Goal: Information Seeking & Learning: Find contact information

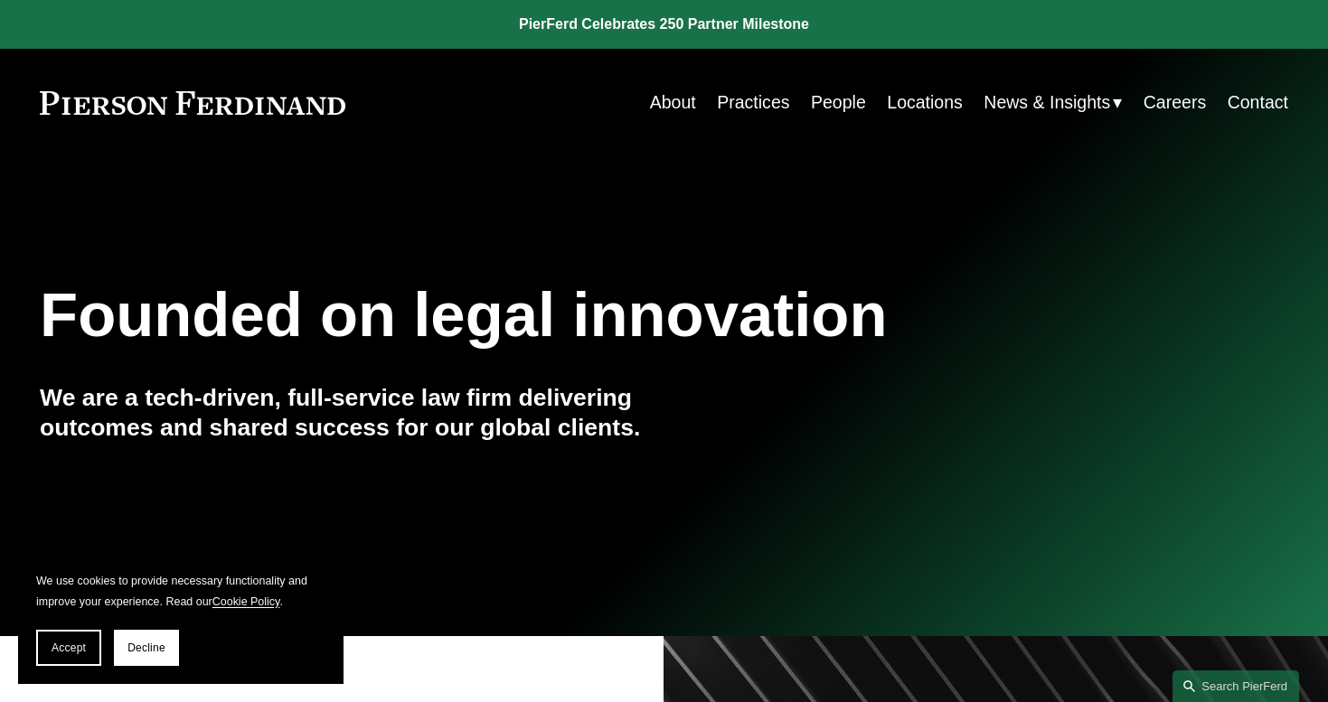
click at [822, 108] on link "People" at bounding box center [838, 102] width 55 height 35
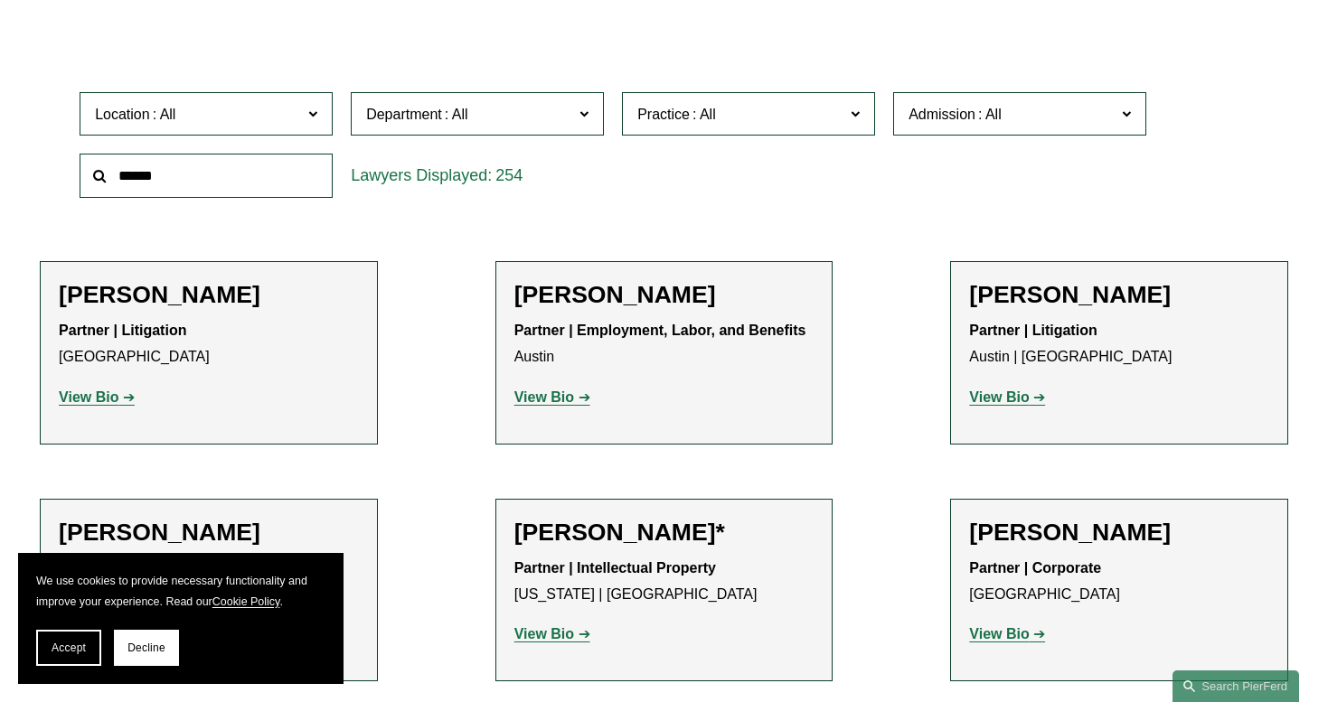
scroll to position [525, 0]
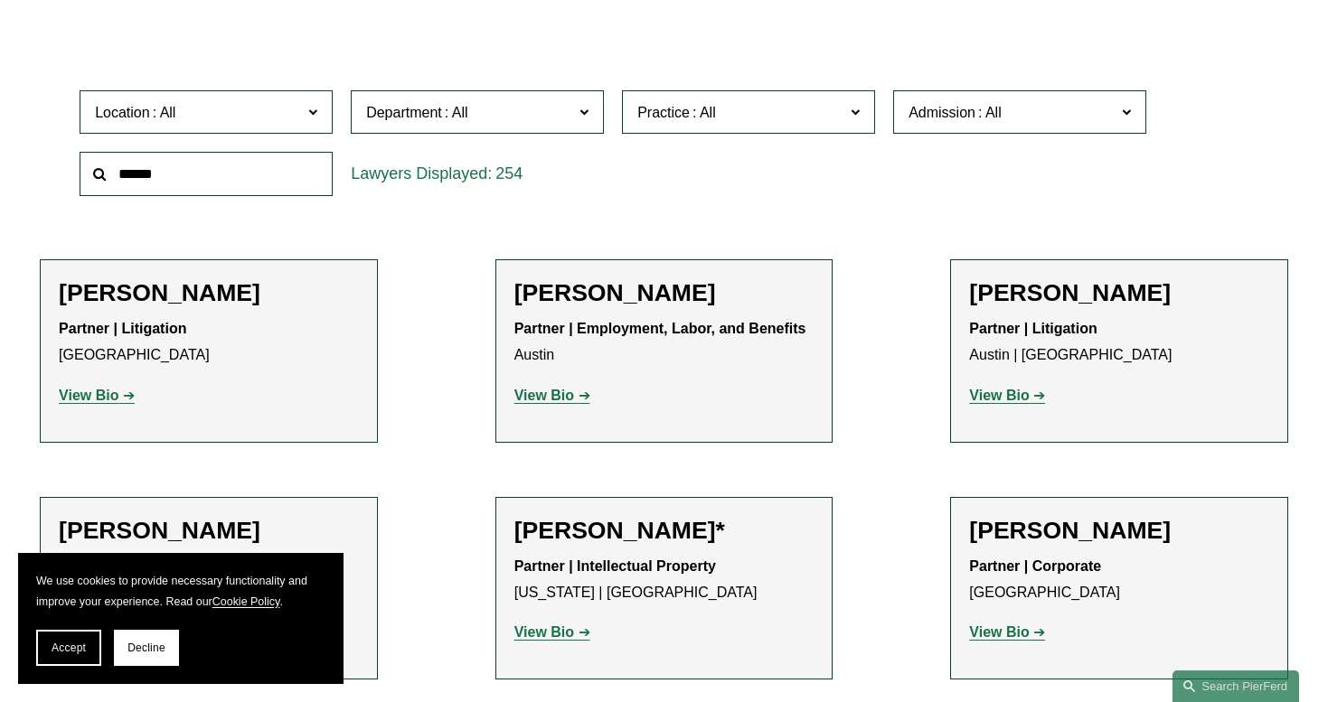
click at [575, 127] on label "Department" at bounding box center [477, 112] width 253 height 44
click at [153, 107] on span at bounding box center [164, 112] width 29 height 15
click at [0, 0] on link "Dallas" at bounding box center [0, 0] width 0 height 0
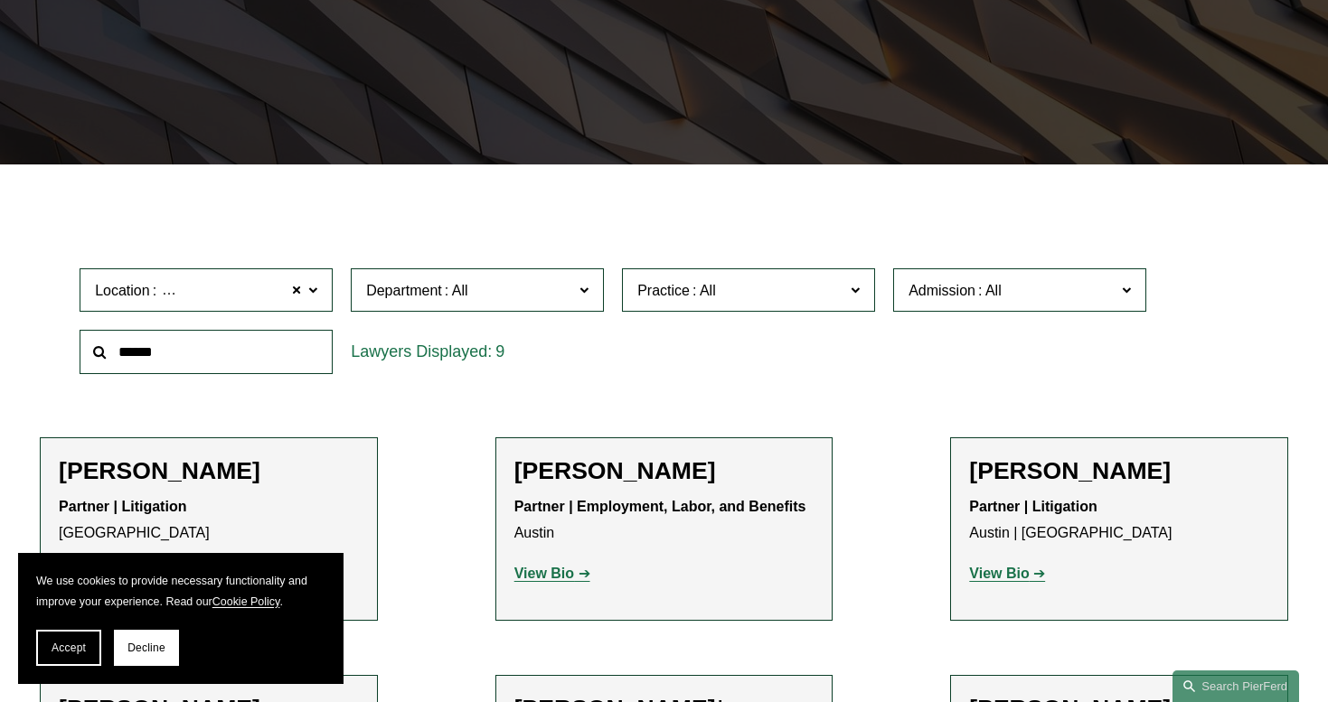
scroll to position [325, 0]
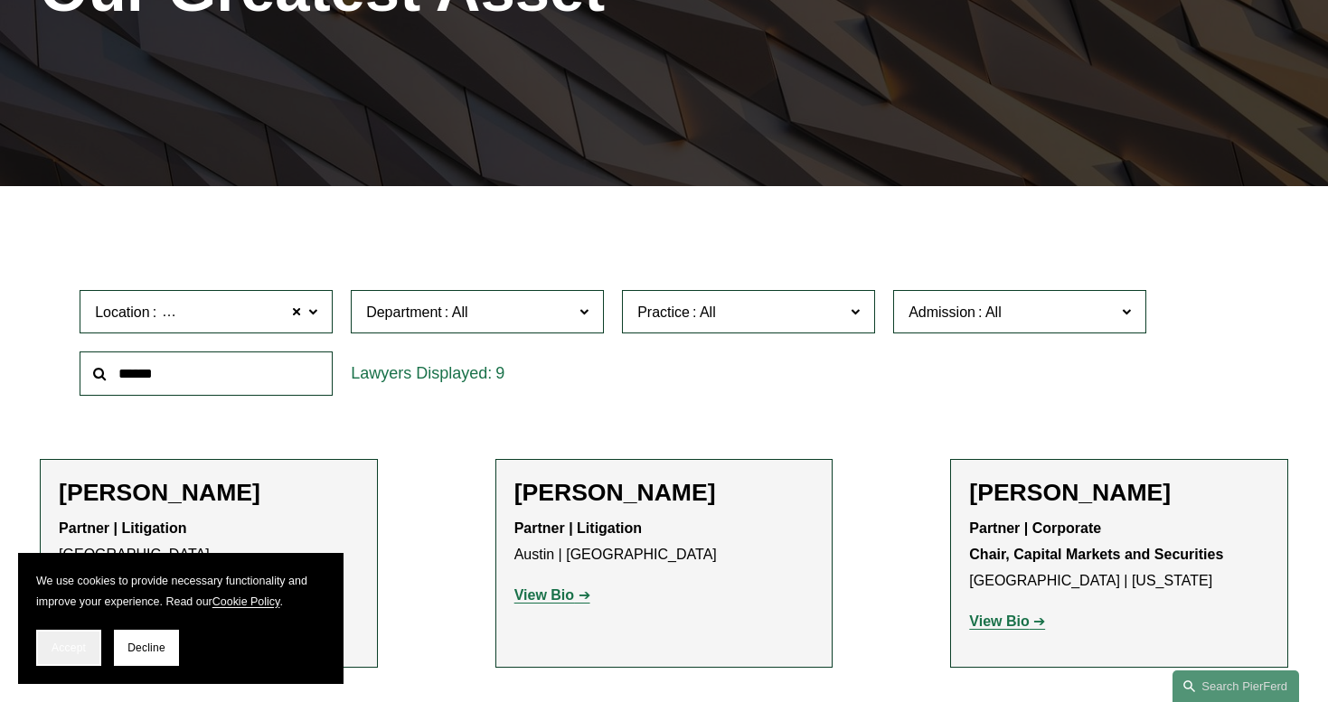
click at [65, 645] on span "Accept" at bounding box center [69, 648] width 34 height 13
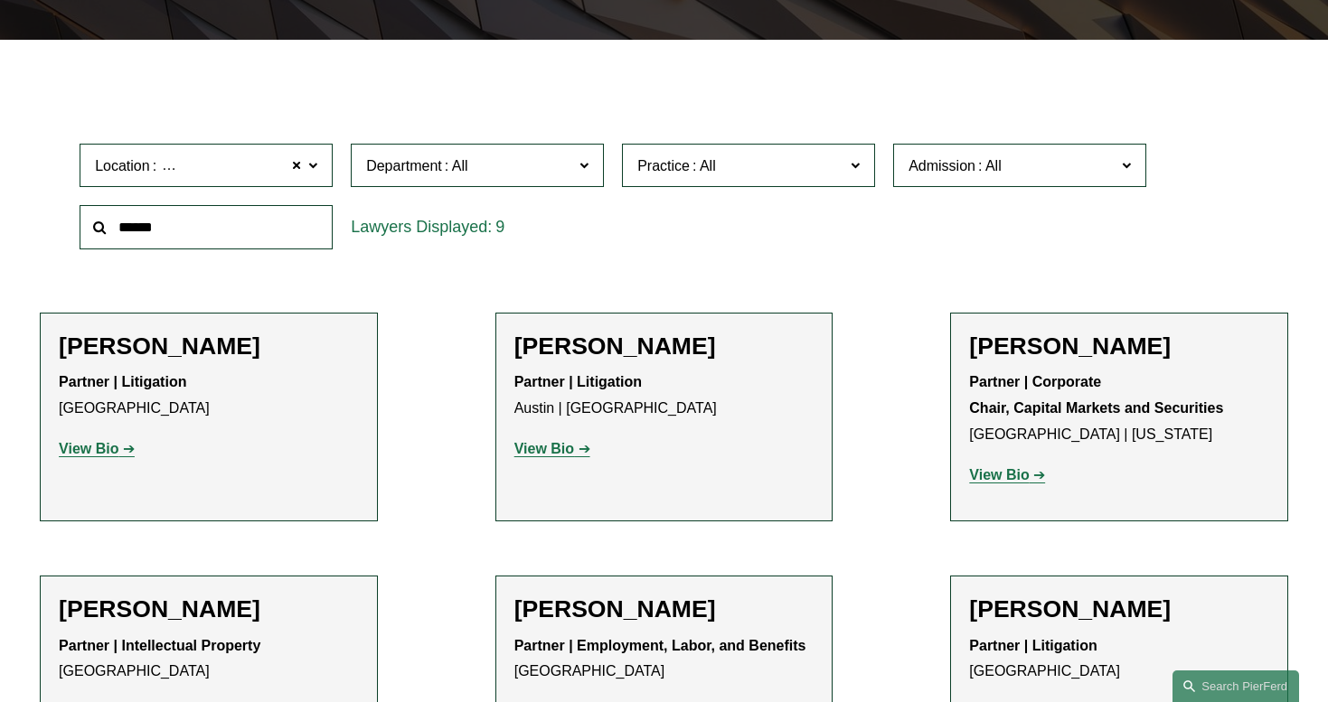
scroll to position [540, 0]
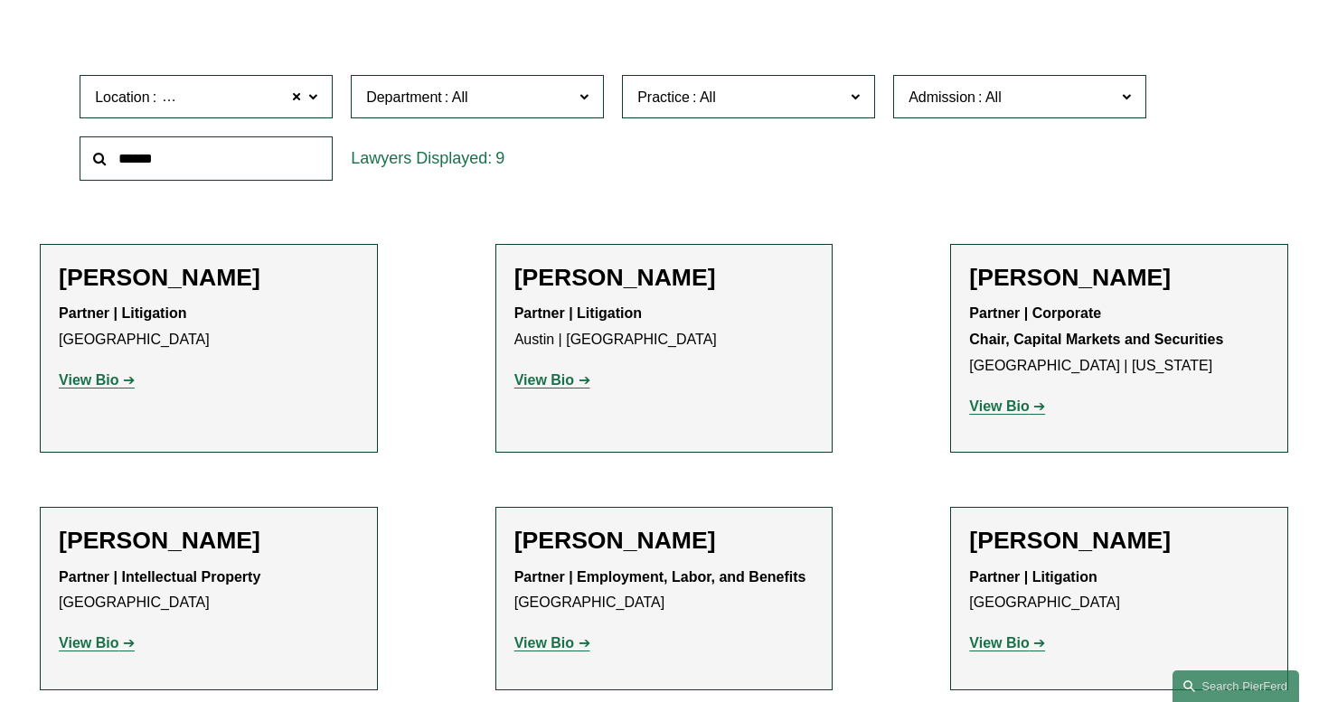
click at [112, 373] on strong "View Bio" at bounding box center [89, 379] width 60 height 15
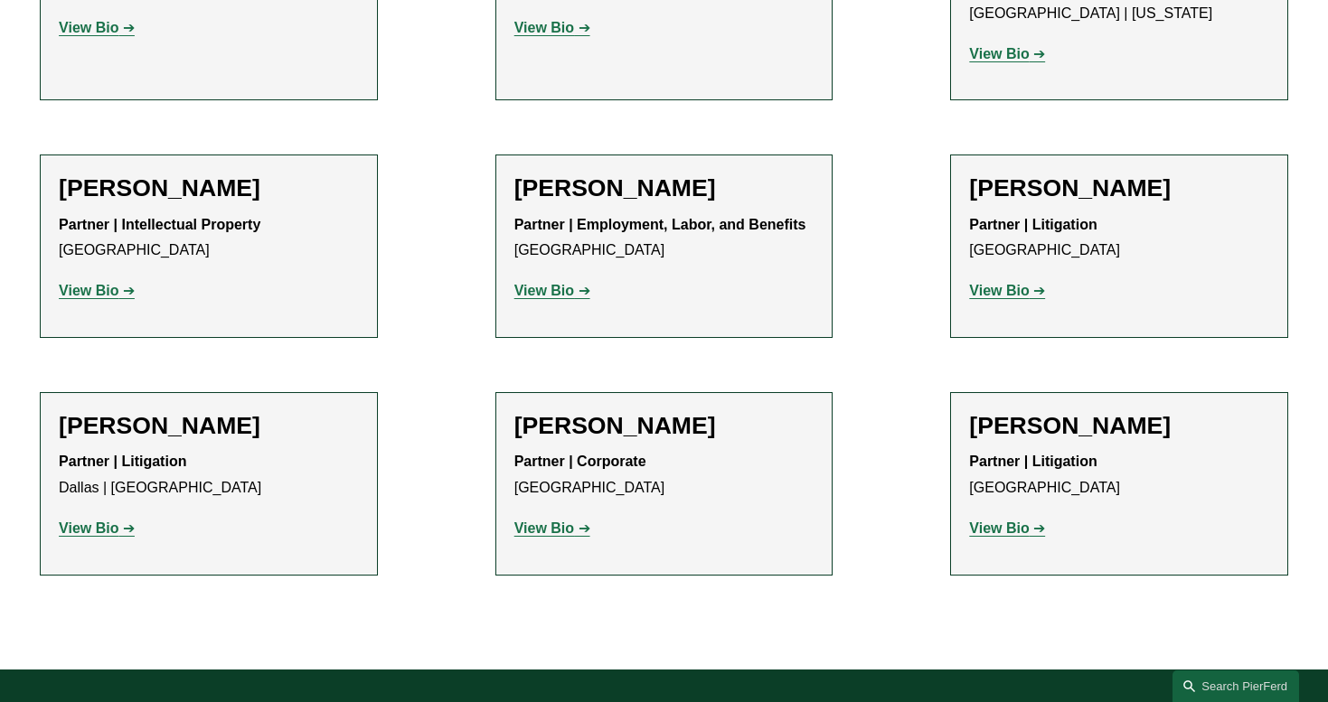
scroll to position [890, 0]
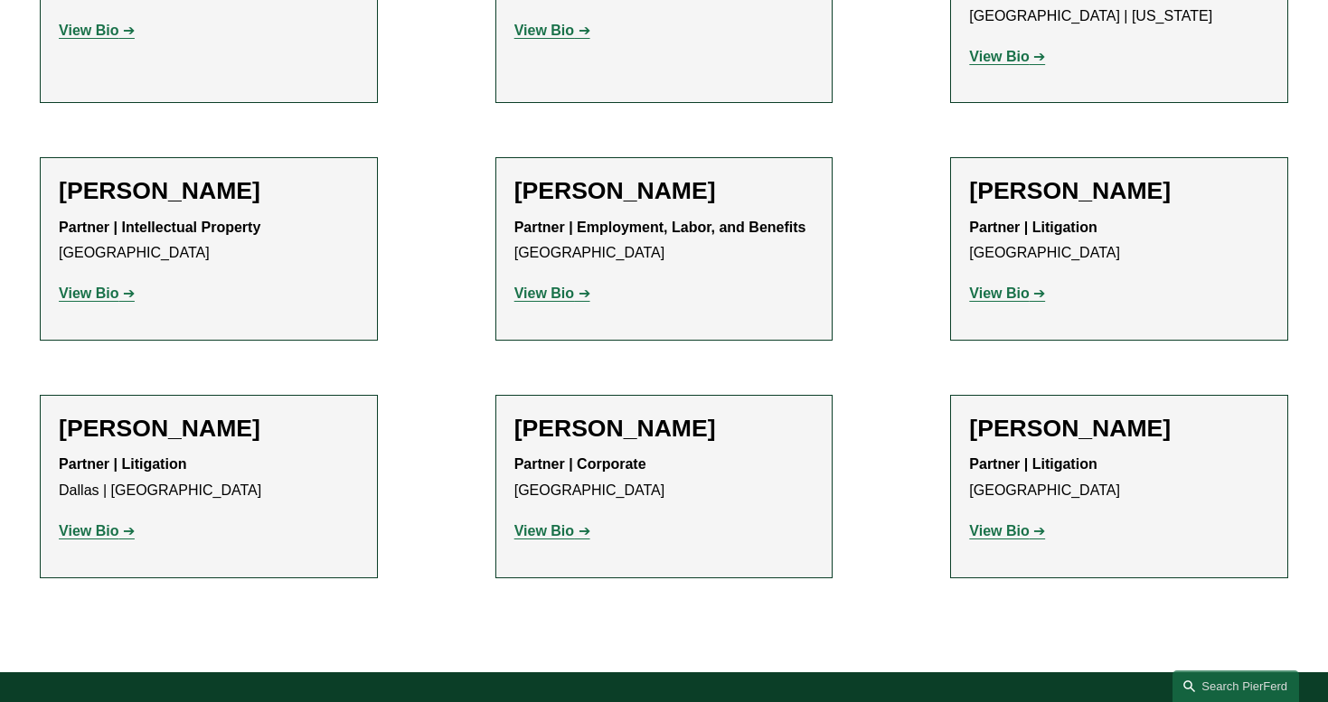
click at [1010, 523] on strong "View Bio" at bounding box center [999, 530] width 60 height 15
click at [106, 288] on strong "View Bio" at bounding box center [89, 293] width 60 height 15
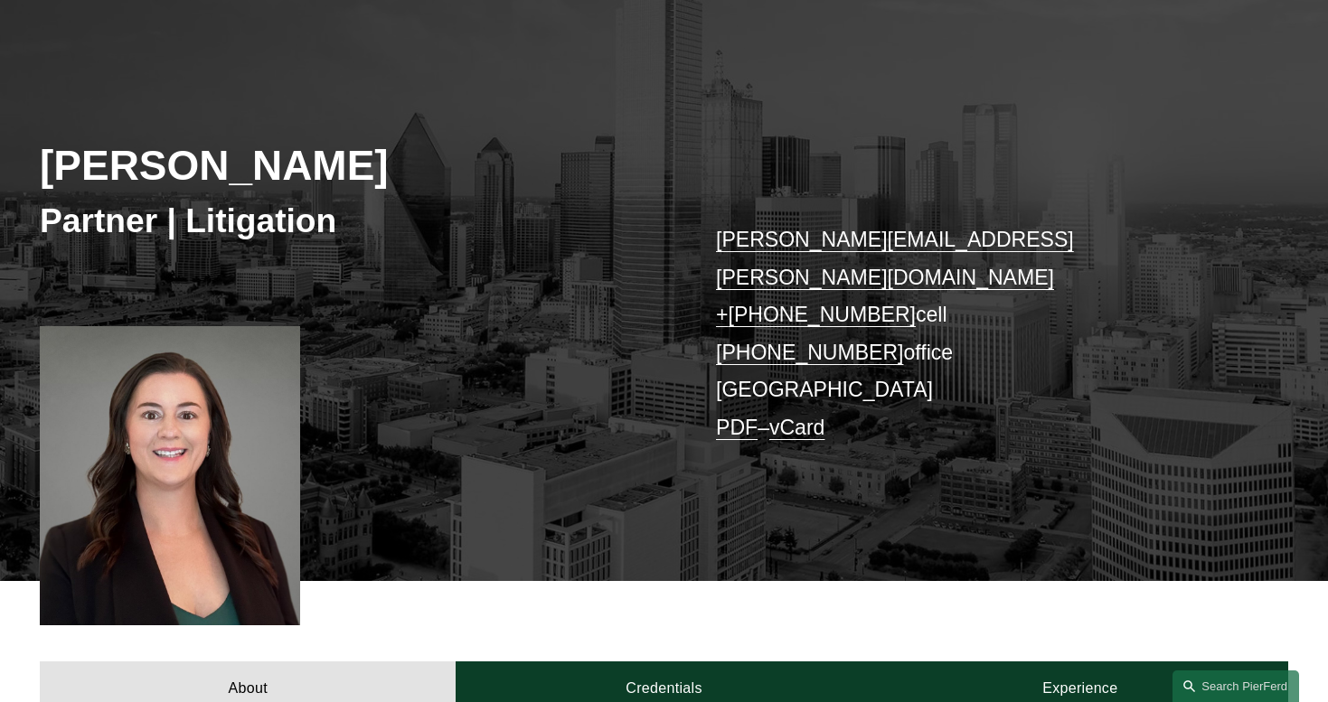
scroll to position [234, 0]
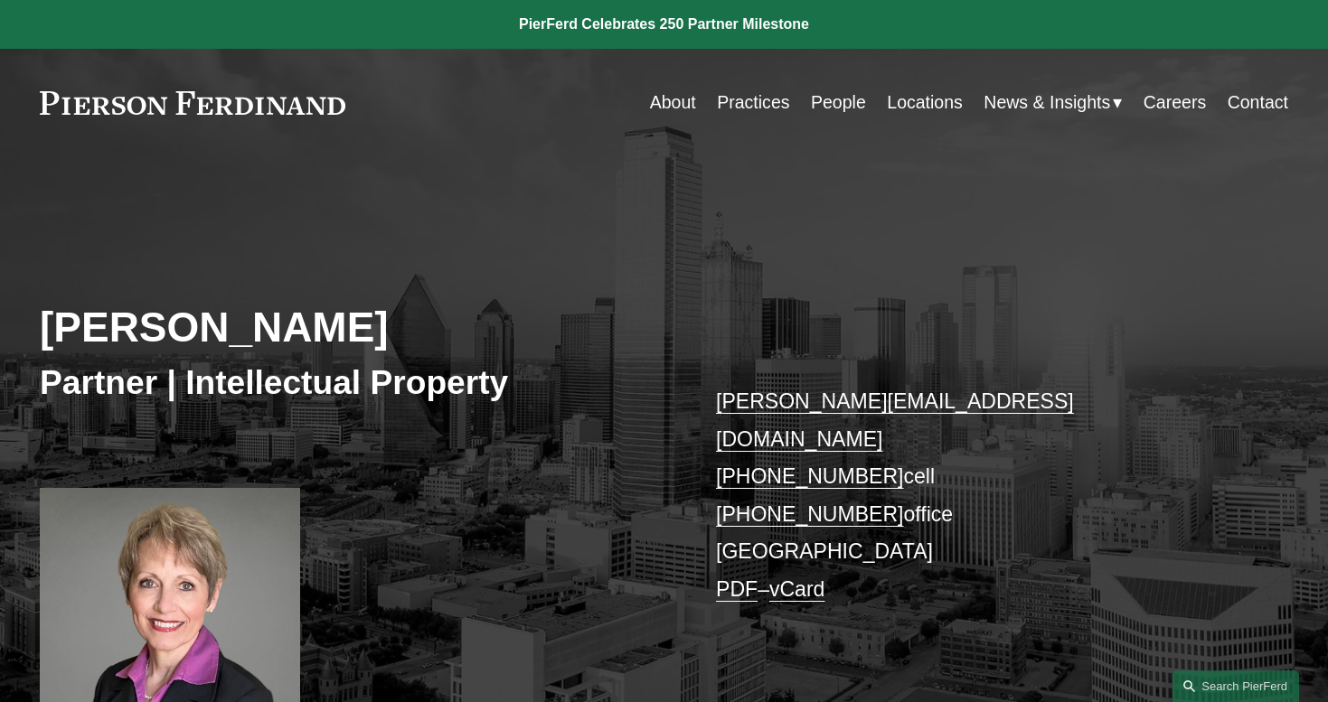
click at [1163, 113] on link "Careers" at bounding box center [1174, 102] width 62 height 35
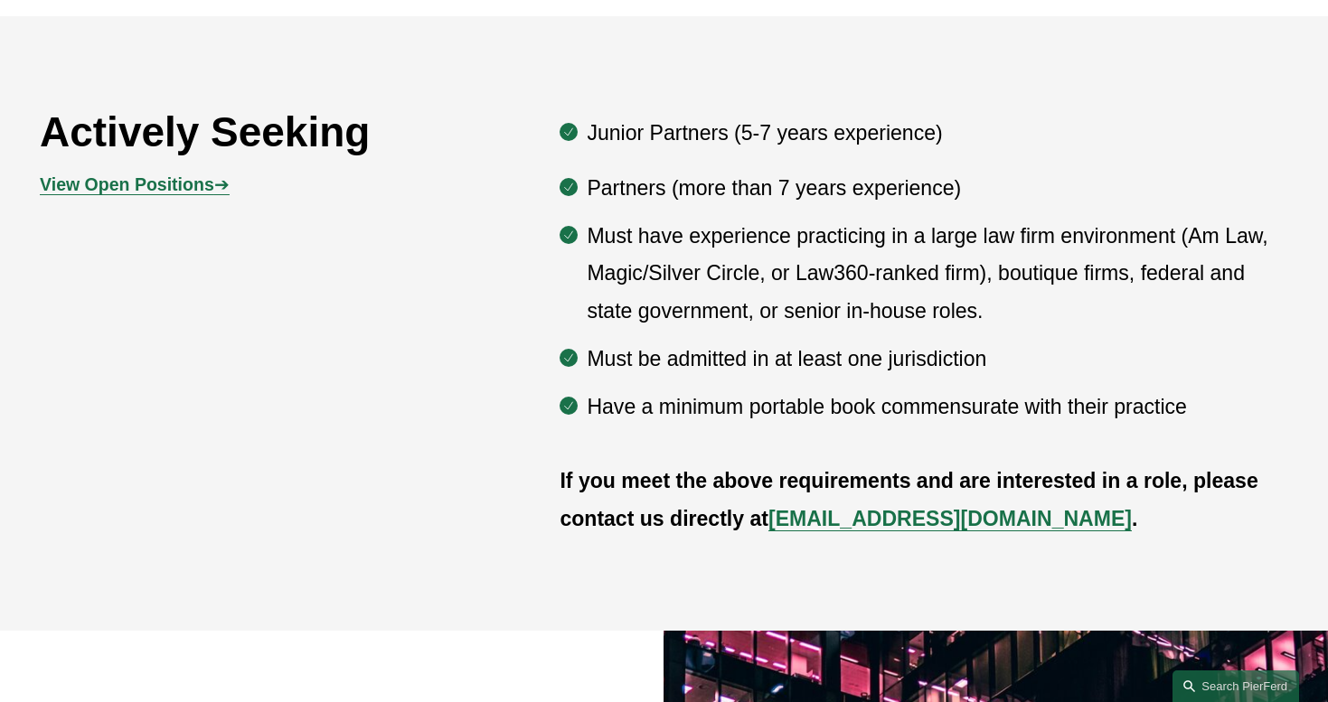
scroll to position [962, 0]
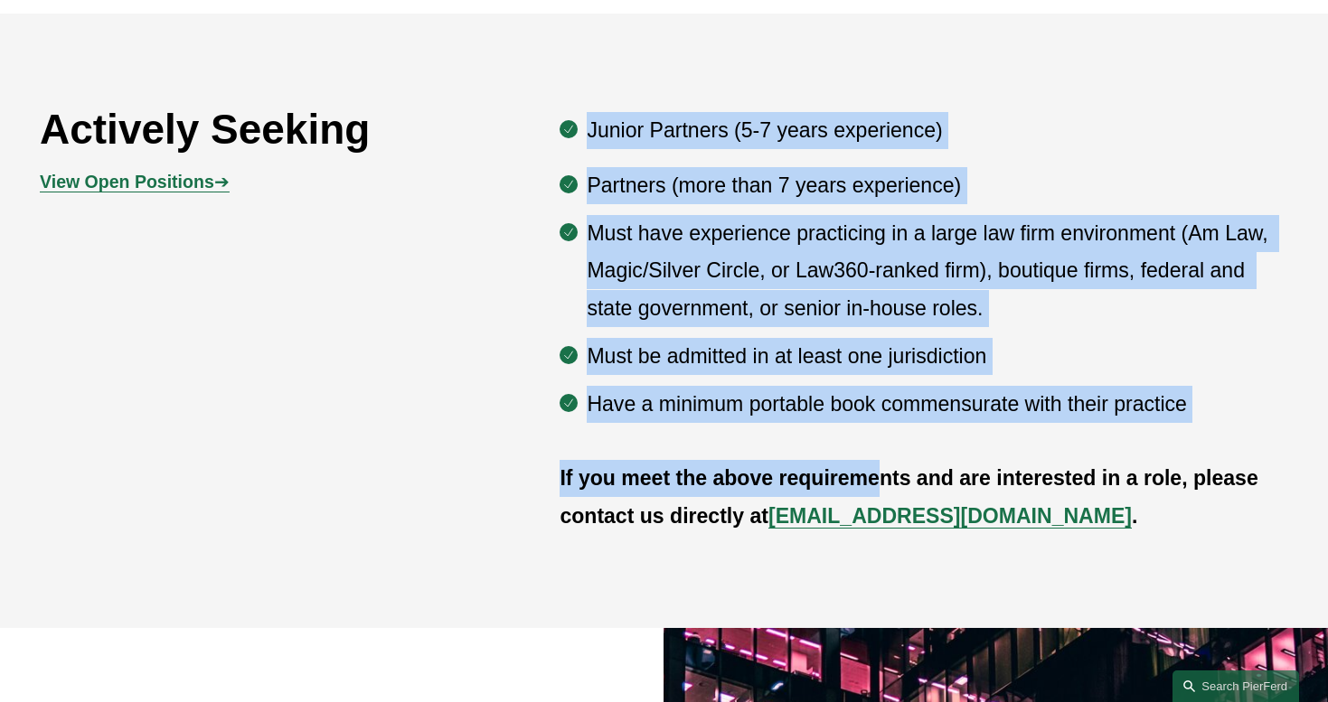
drag, startPoint x: 587, startPoint y: 115, endPoint x: 880, endPoint y: 470, distance: 460.3
click at [881, 470] on div "Actively Seeking View Open Positions ➔ Junior Partners (5-7 years experience) P…" at bounding box center [664, 320] width 1328 height 439
click at [880, 470] on strong "If you meet the above requirements and are interested in a role, please contact…" at bounding box center [911, 496] width 704 height 61
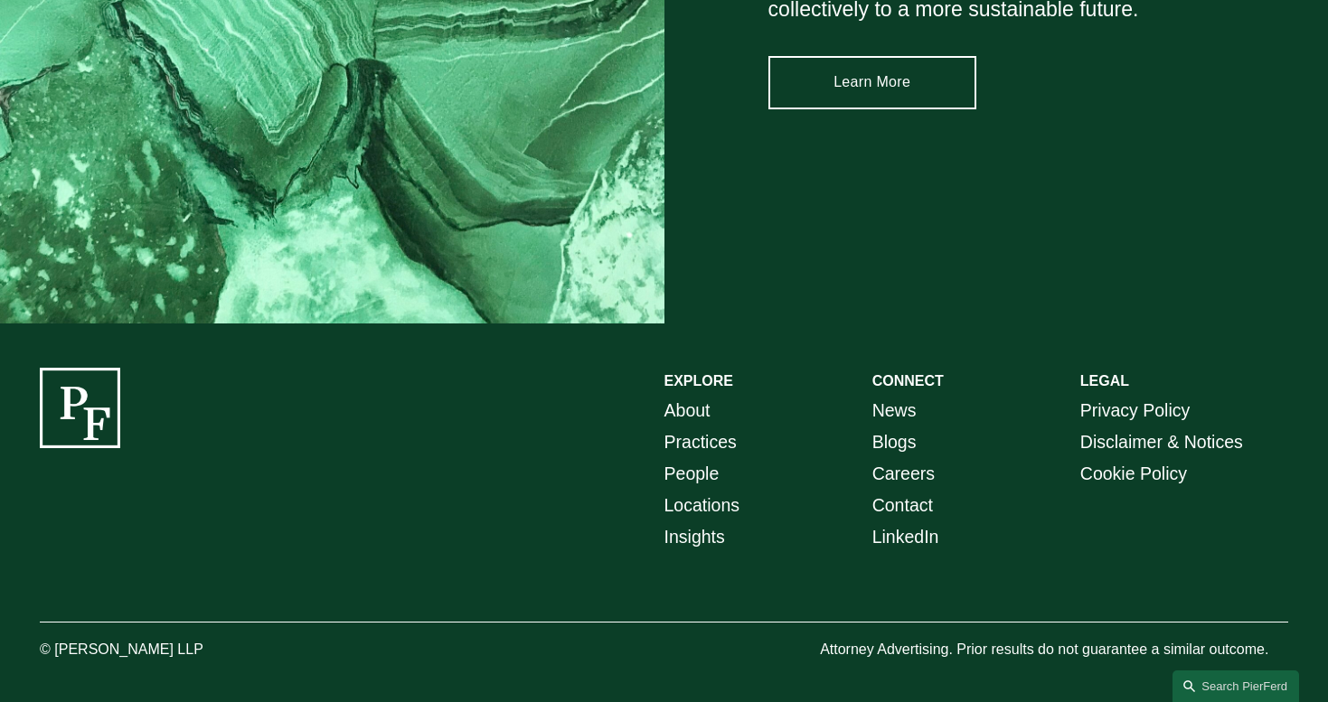
scroll to position [2664, 0]
